Goal: Transaction & Acquisition: Purchase product/service

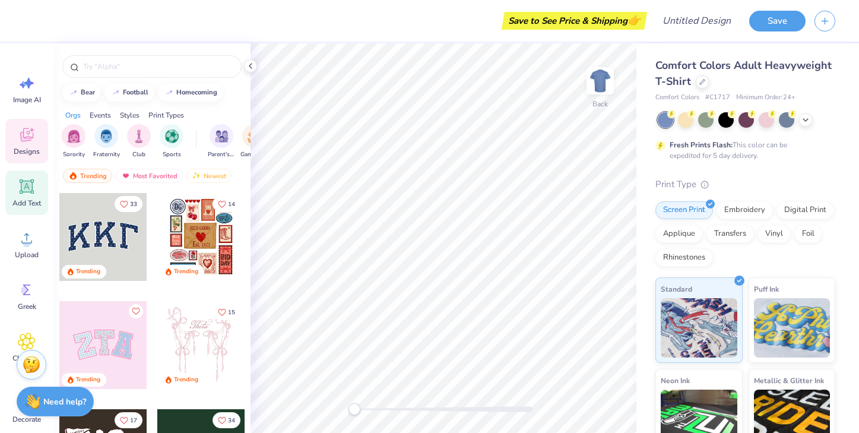
click at [23, 181] on icon at bounding box center [27, 186] width 14 height 14
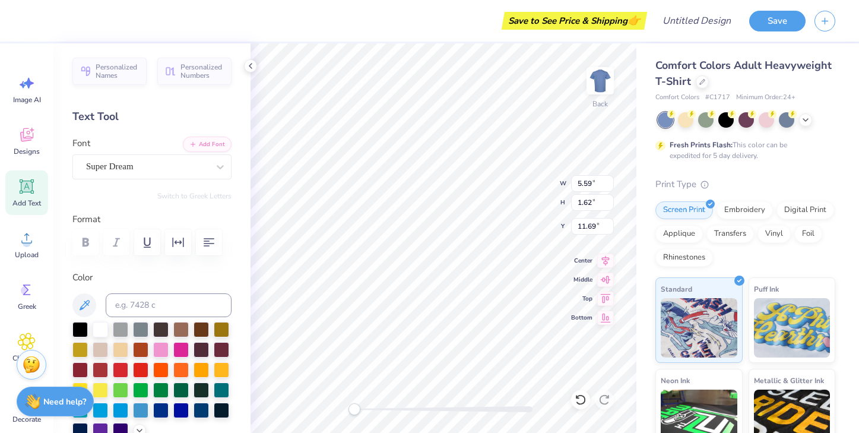
type textarea "X"
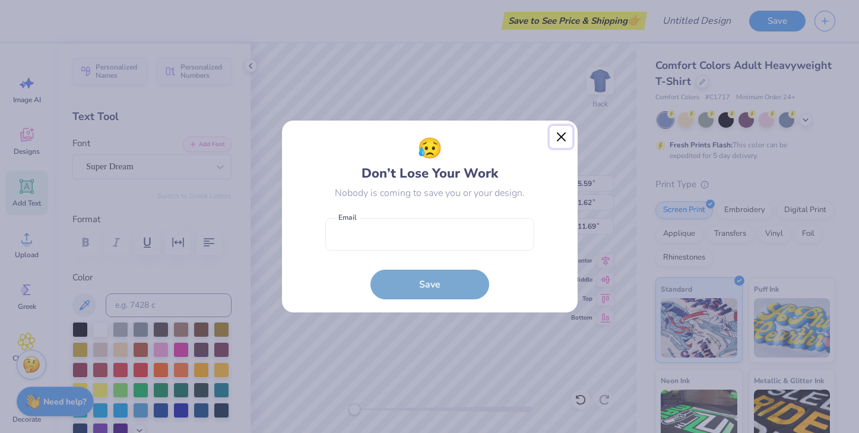
click at [561, 141] on button "Close" at bounding box center [561, 137] width 23 height 23
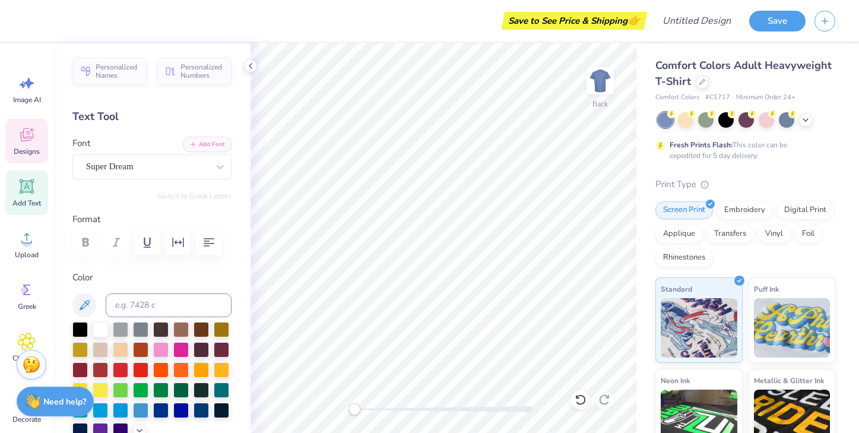
click at [35, 140] on icon at bounding box center [27, 135] width 18 height 18
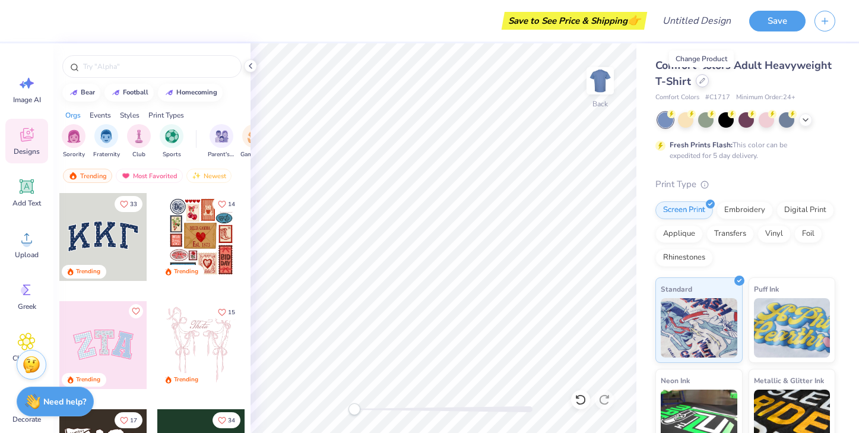
click at [697, 82] on div at bounding box center [702, 80] width 13 height 13
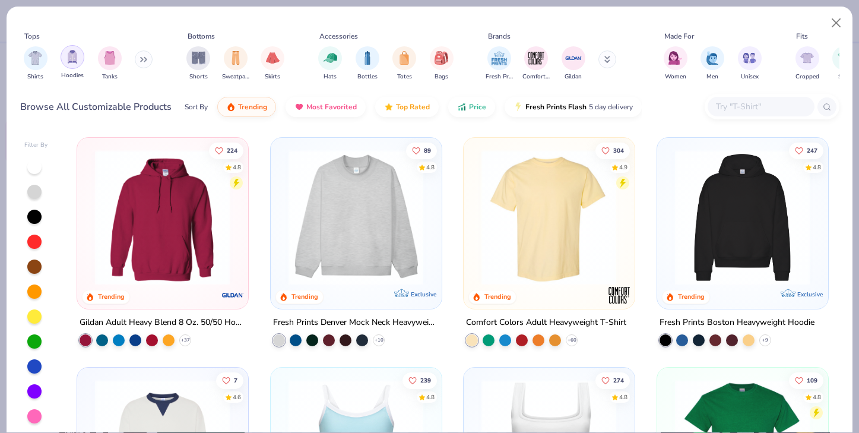
click at [78, 61] on img "filter for Hoodies" at bounding box center [72, 57] width 13 height 14
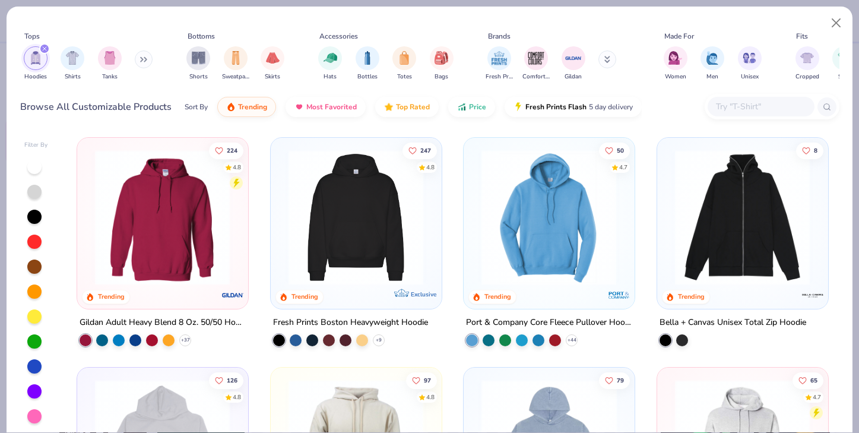
click at [351, 233] on img at bounding box center [356, 217] width 147 height 135
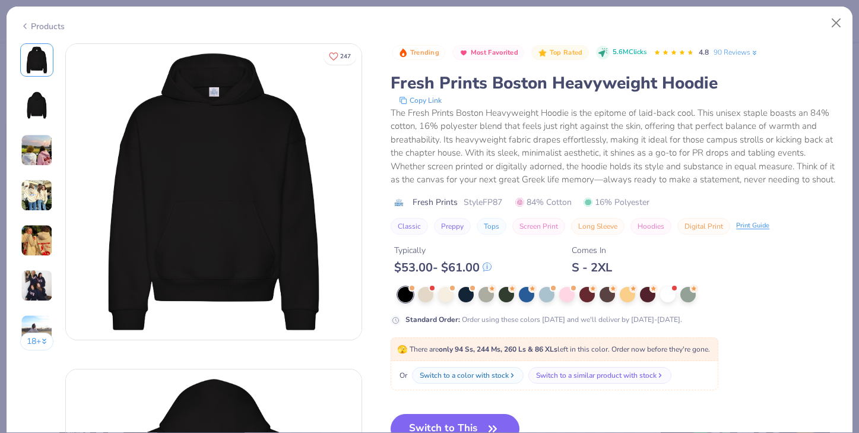
click at [42, 157] on img at bounding box center [37, 150] width 32 height 32
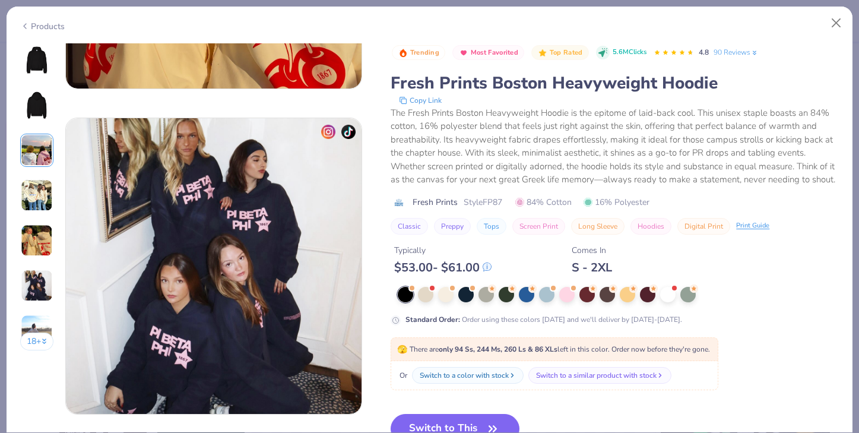
scroll to position [1567, 0]
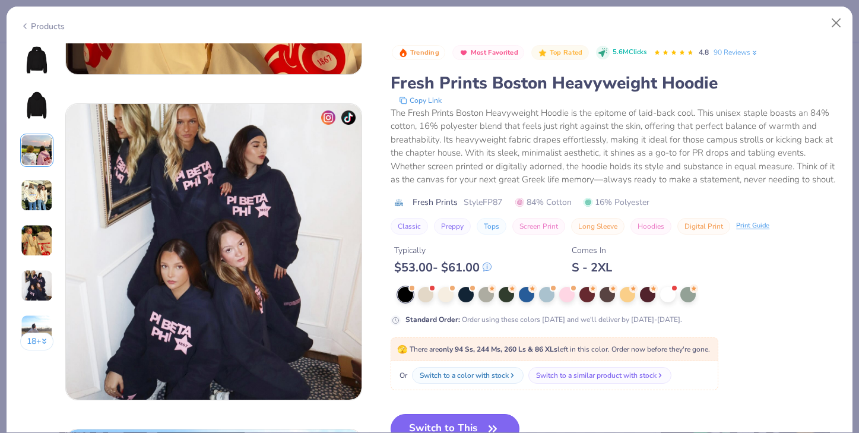
click at [484, 423] on button "Switch to This" at bounding box center [455, 429] width 129 height 30
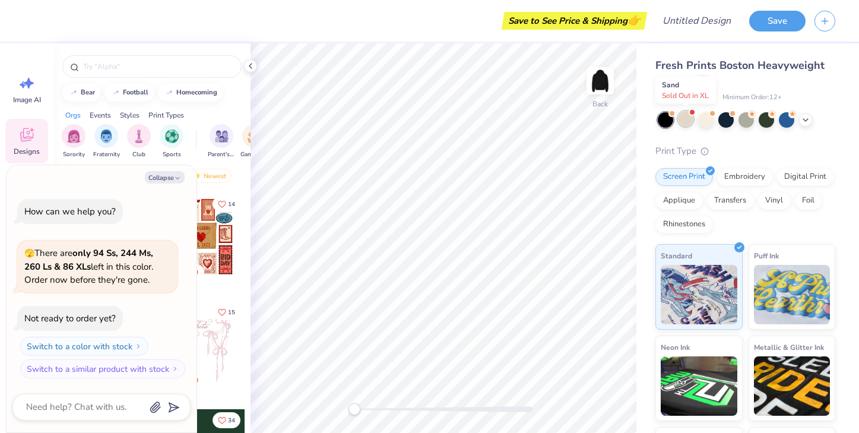
click at [690, 119] on div at bounding box center [685, 118] width 15 height 15
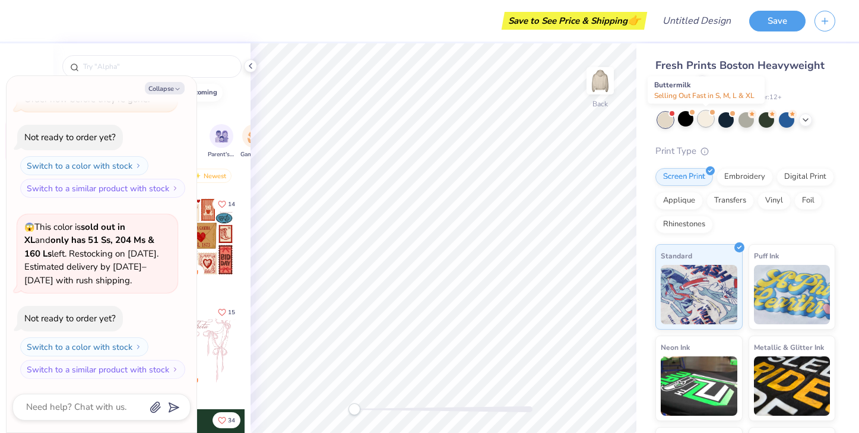
click at [708, 124] on div at bounding box center [705, 118] width 15 height 15
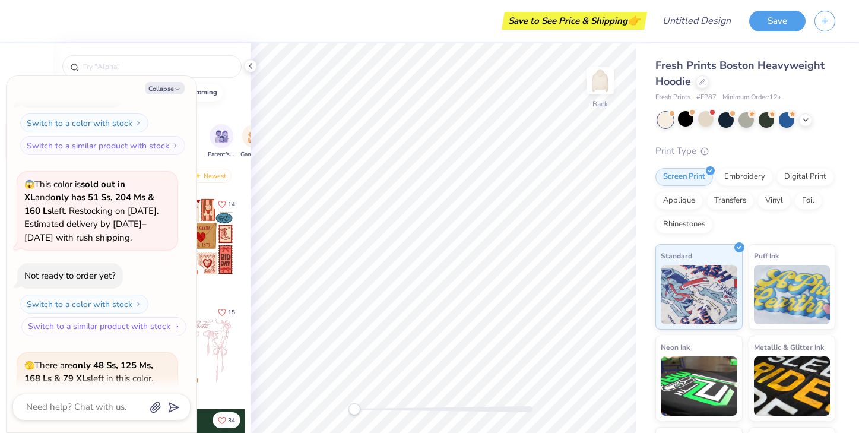
scroll to position [136, 0]
click at [685, 123] on div at bounding box center [685, 118] width 15 height 15
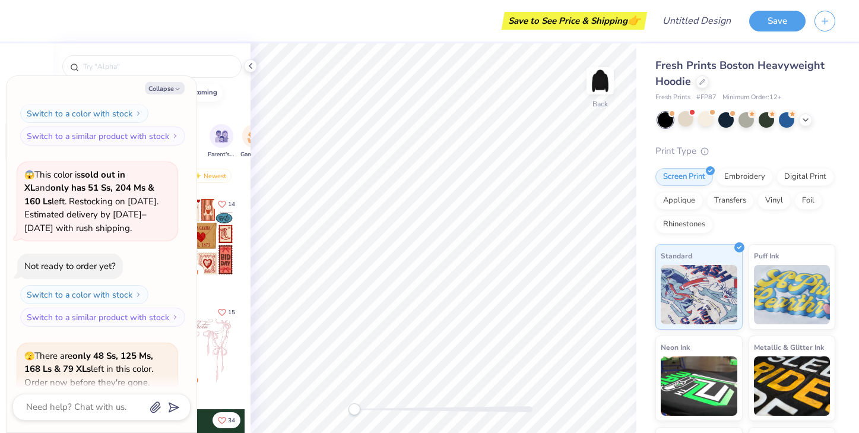
scroll to position [140, 0]
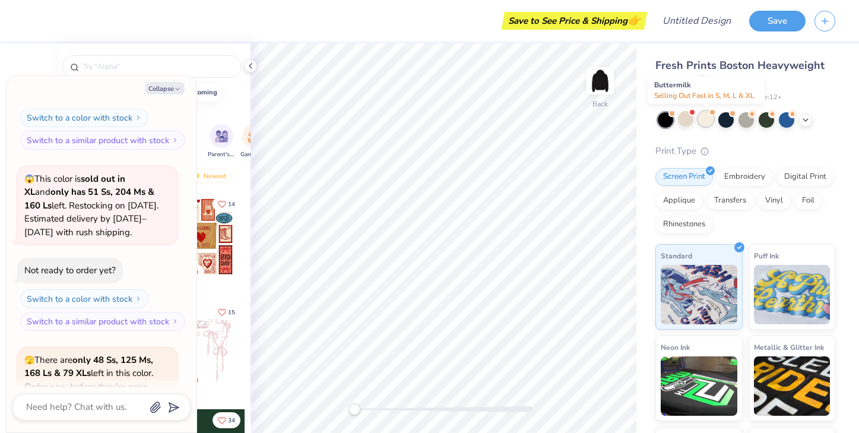
click at [707, 121] on div at bounding box center [705, 118] width 15 height 15
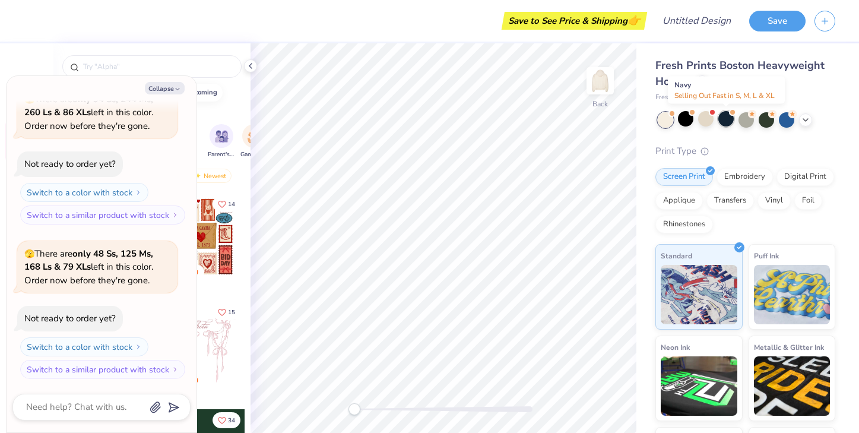
click at [726, 121] on div at bounding box center [726, 118] width 15 height 15
click at [749, 121] on div at bounding box center [746, 118] width 15 height 15
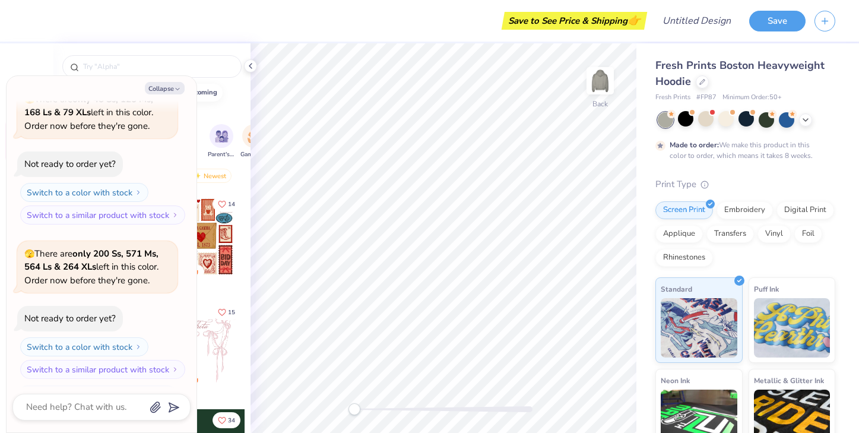
scroll to position [808, 0]
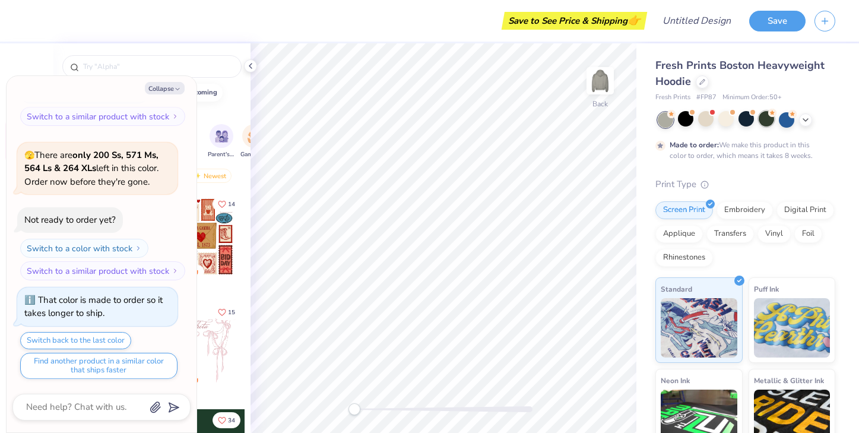
click at [765, 121] on div at bounding box center [766, 118] width 15 height 15
click at [804, 121] on icon at bounding box center [806, 119] width 10 height 10
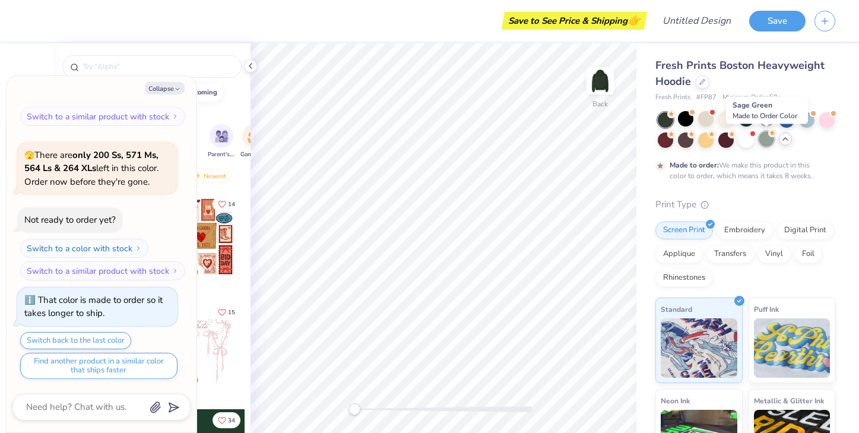
click at [769, 135] on icon at bounding box center [773, 133] width 8 height 8
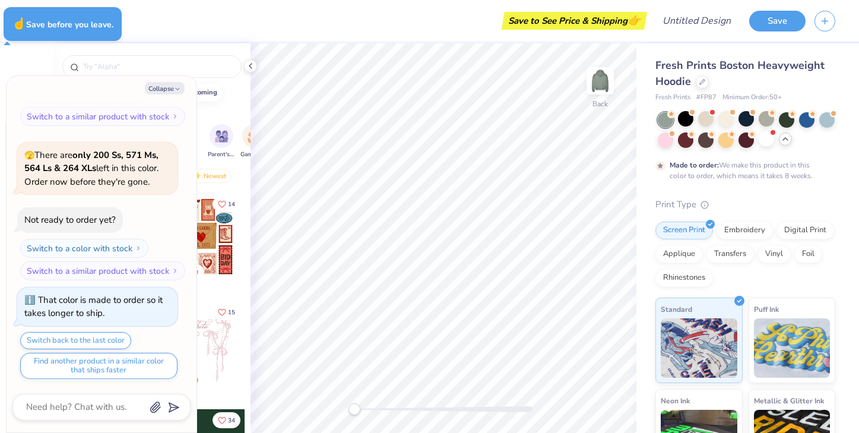
type textarea "x"
